Goal: Find specific page/section: Find specific page/section

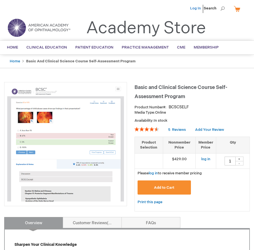
click at [194, 9] on link "Log In" at bounding box center [195, 8] width 11 height 4
click at [175, 9] on span "[PERSON_NAME]" at bounding box center [167, 8] width 31 height 4
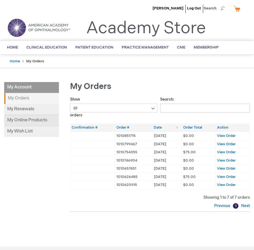
click at [46, 120] on link "My Online Products" at bounding box center [31, 120] width 55 height 11
